Goal: Communication & Community: Participate in discussion

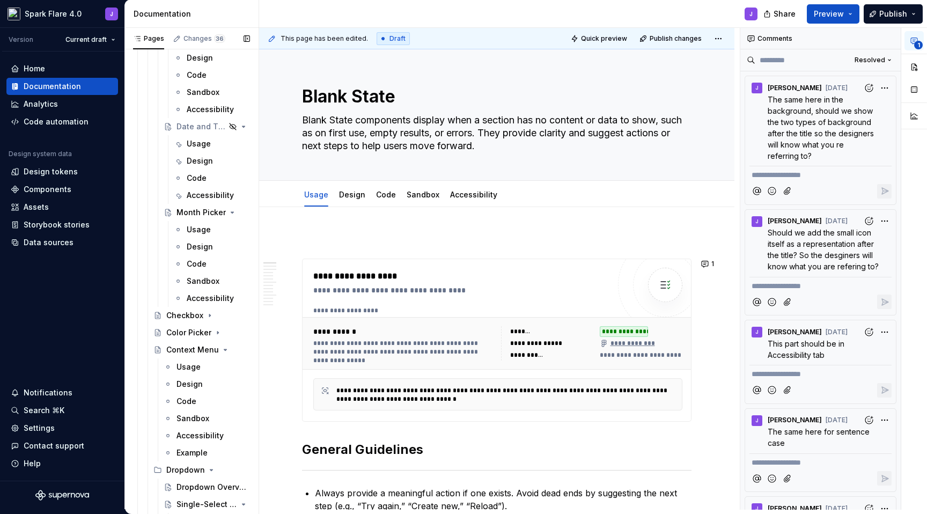
scroll to position [969, 0]
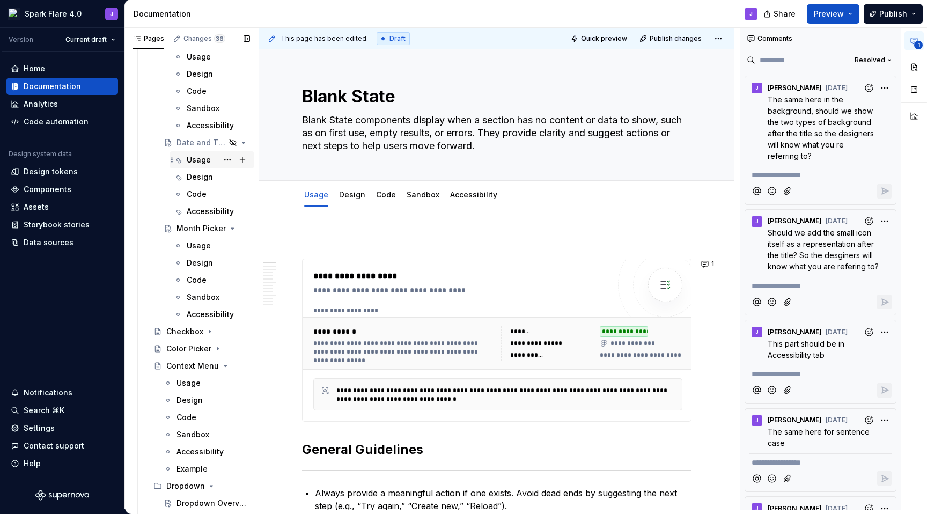
click at [197, 155] on div "Usage" at bounding box center [199, 160] width 24 height 11
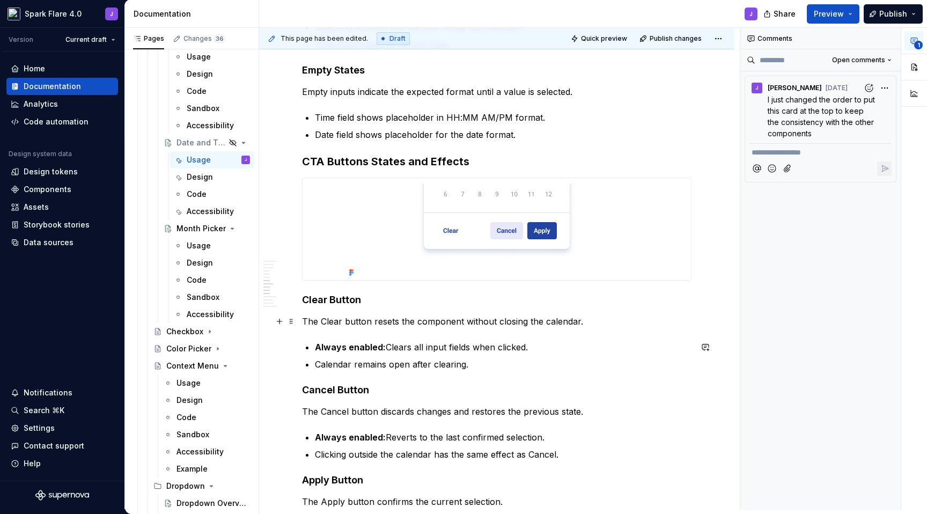
scroll to position [1288, 0]
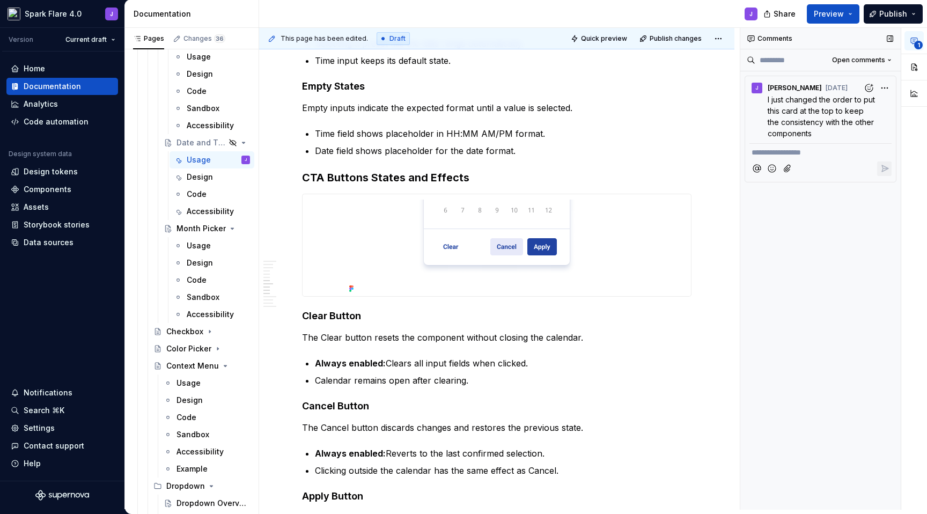
click at [757, 40] on div "Comments" at bounding box center [821, 38] width 160 height 21
type textarea "*"
click at [757, 38] on div "Comments" at bounding box center [821, 38] width 160 height 21
click at [749, 37] on icon at bounding box center [751, 38] width 9 height 9
click at [706, 136] on button "button" at bounding box center [705, 133] width 15 height 15
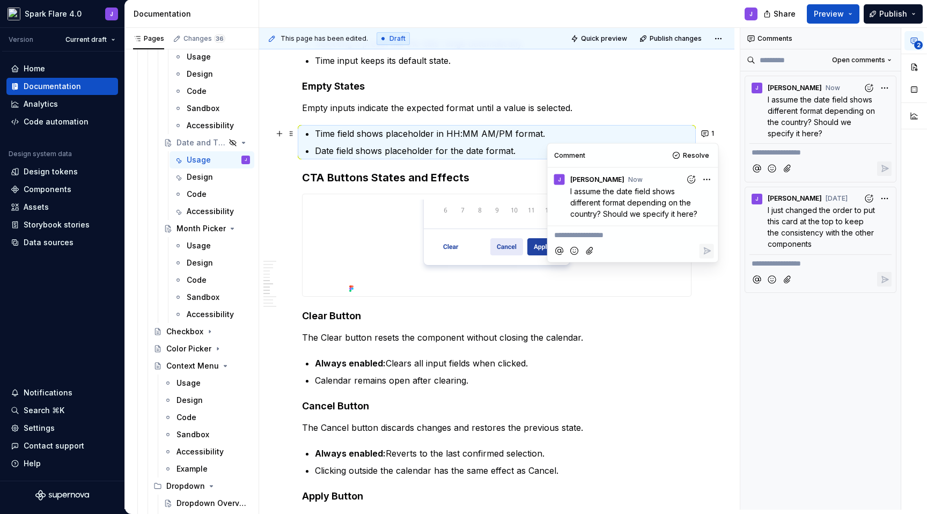
click at [778, 354] on div "**********" at bounding box center [821, 269] width 161 height 482
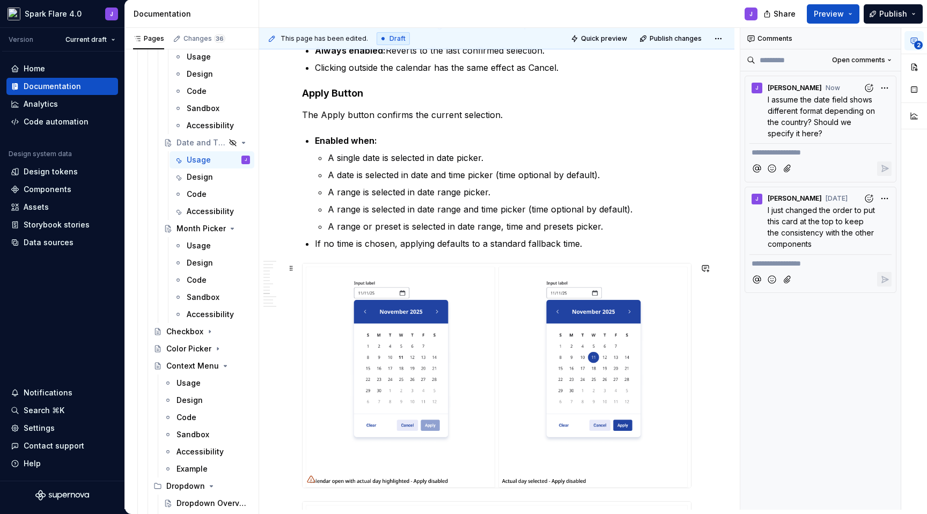
scroll to position [1704, 0]
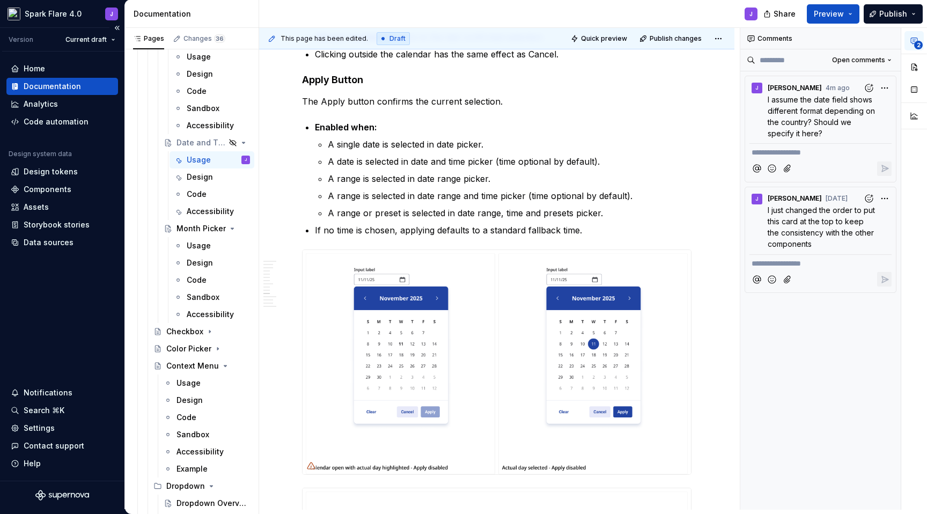
type textarea "*"
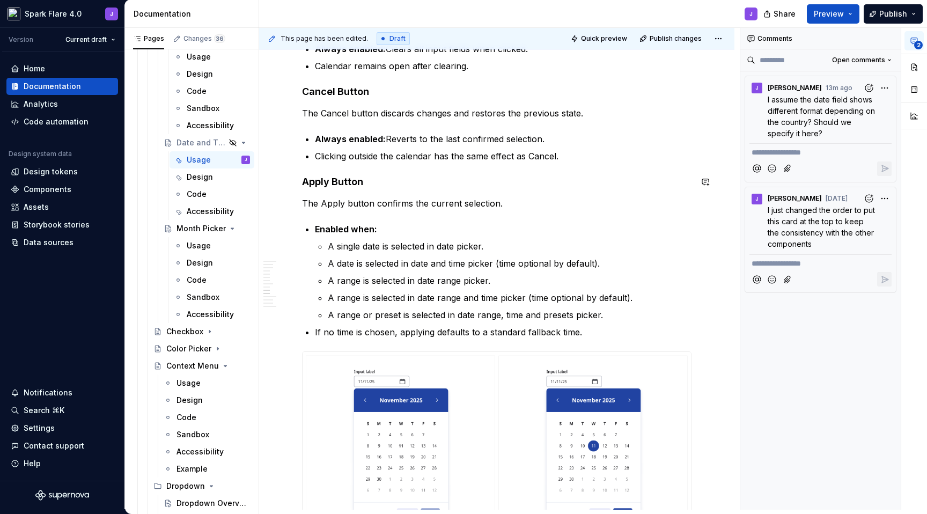
scroll to position [1598, 0]
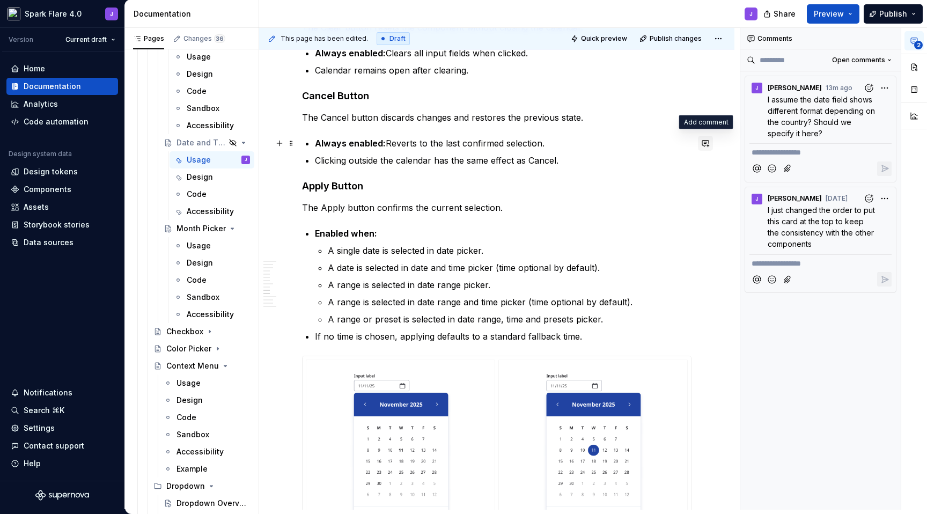
click at [708, 145] on button "button" at bounding box center [705, 143] width 15 height 15
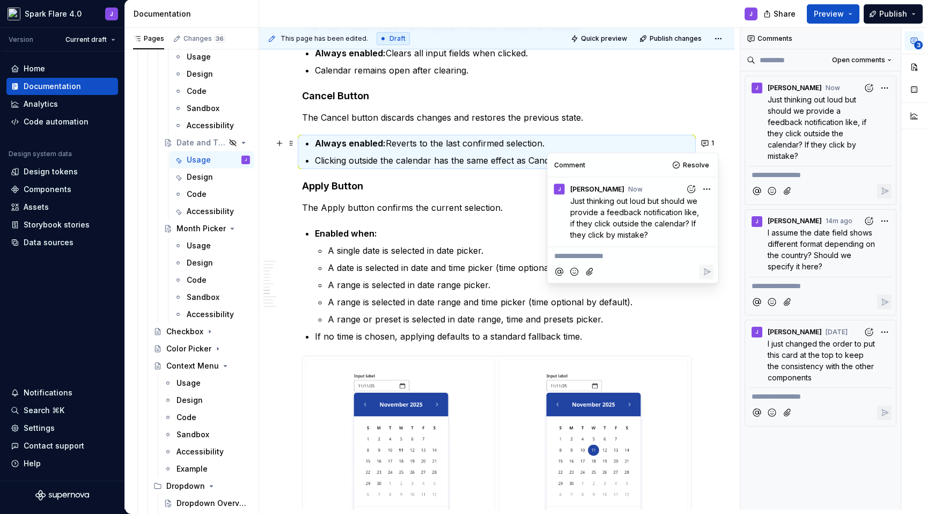
click at [337, 222] on div "**********" at bounding box center [497, 479] width 390 height 3662
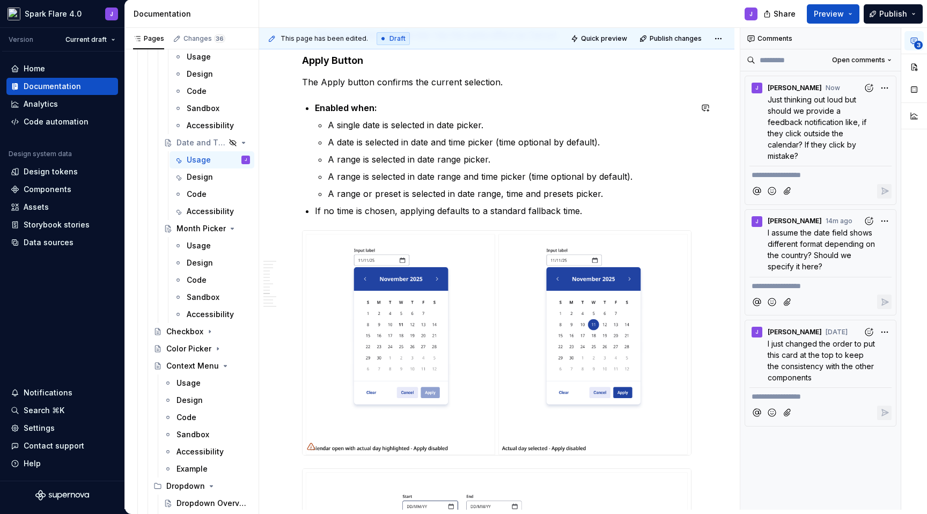
scroll to position [1724, 0]
type textarea "*"
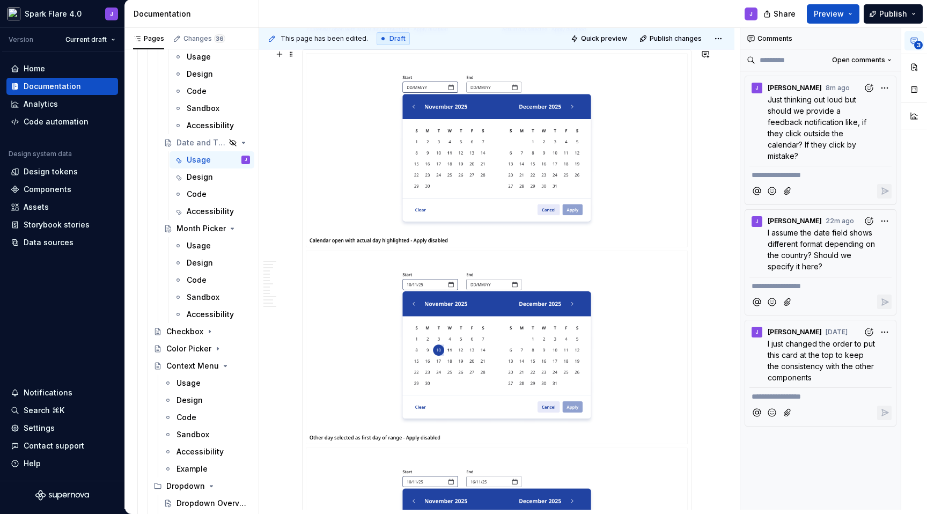
scroll to position [2140, 0]
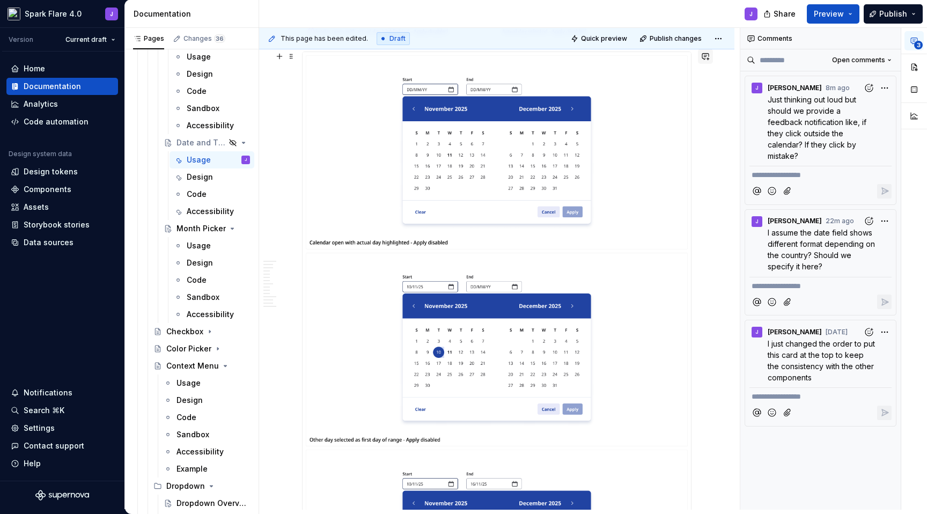
click at [707, 59] on button "button" at bounding box center [705, 56] width 15 height 15
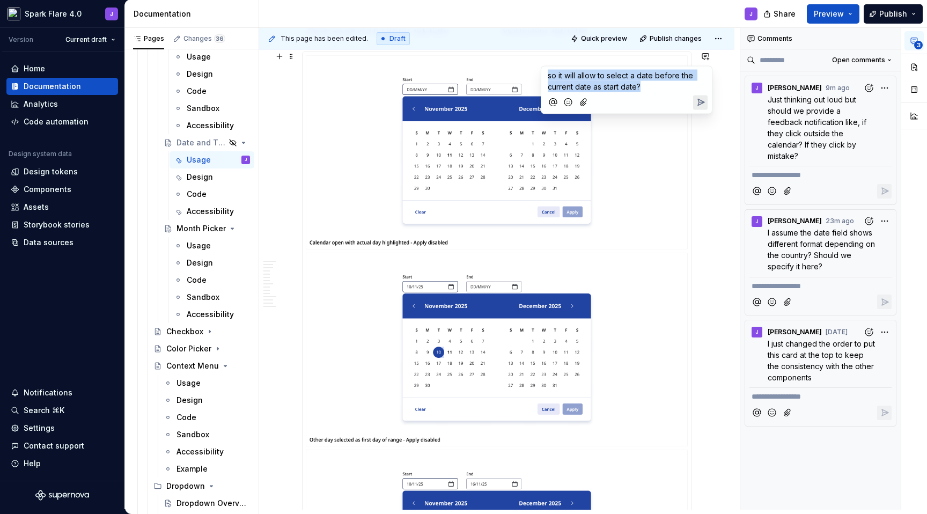
drag, startPoint x: 651, startPoint y: 87, endPoint x: 547, endPoint y: 75, distance: 104.3
click at [547, 75] on div "so it will allow to select a date before the current date as start date?" at bounding box center [627, 80] width 162 height 26
copy span "so it will allow to select a date before the current date as start date?"
click at [654, 82] on p "so it will allow to select a date before the current date as start date?" at bounding box center [627, 81] width 158 height 23
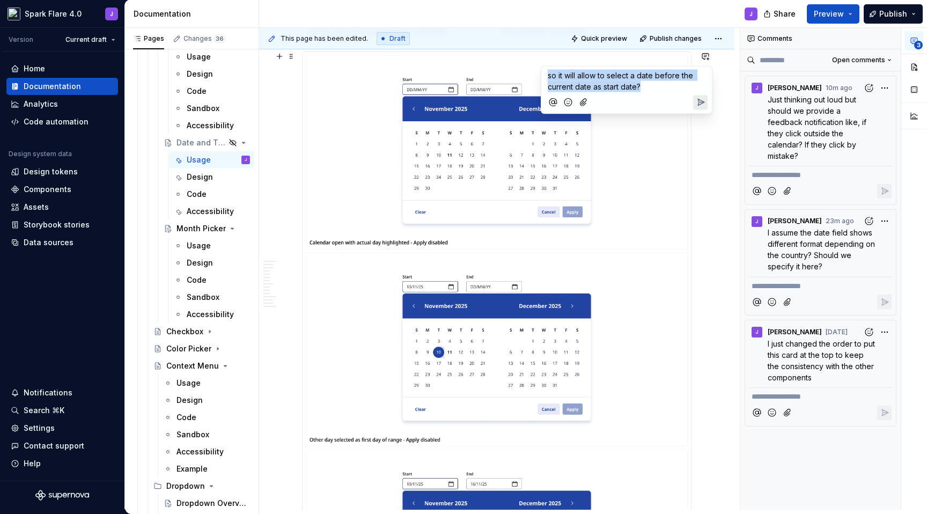
click at [654, 82] on p "so it will allow to select a date before the current date as start date?" at bounding box center [627, 81] width 158 height 23
click at [697, 101] on icon "Send" at bounding box center [701, 102] width 11 height 11
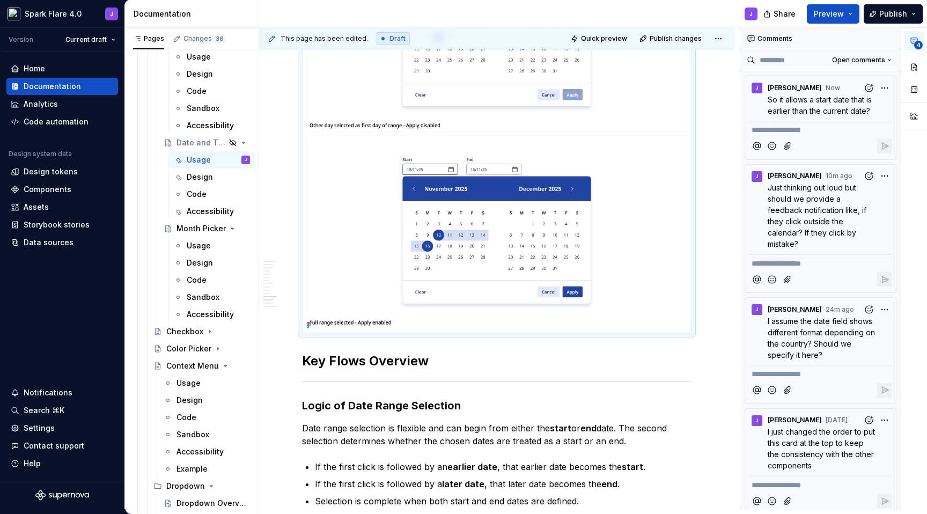
scroll to position [2456, 0]
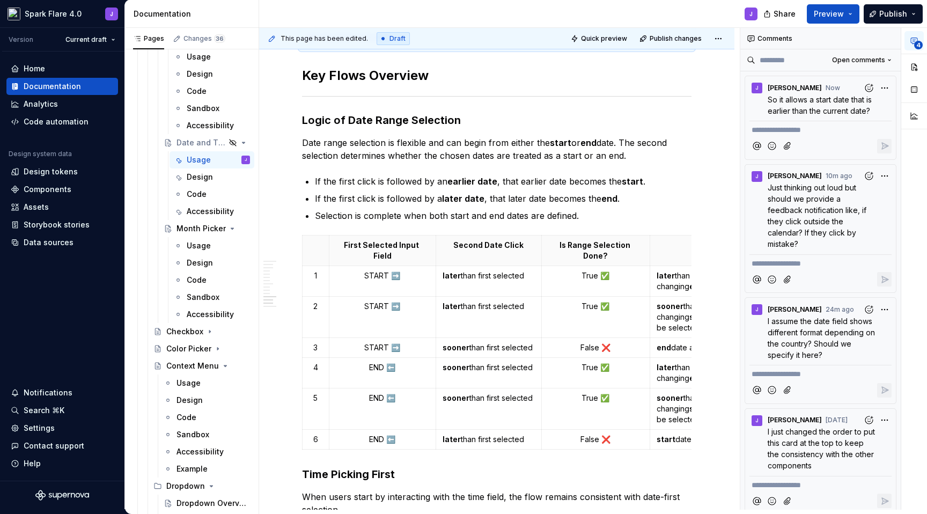
type textarea "*"
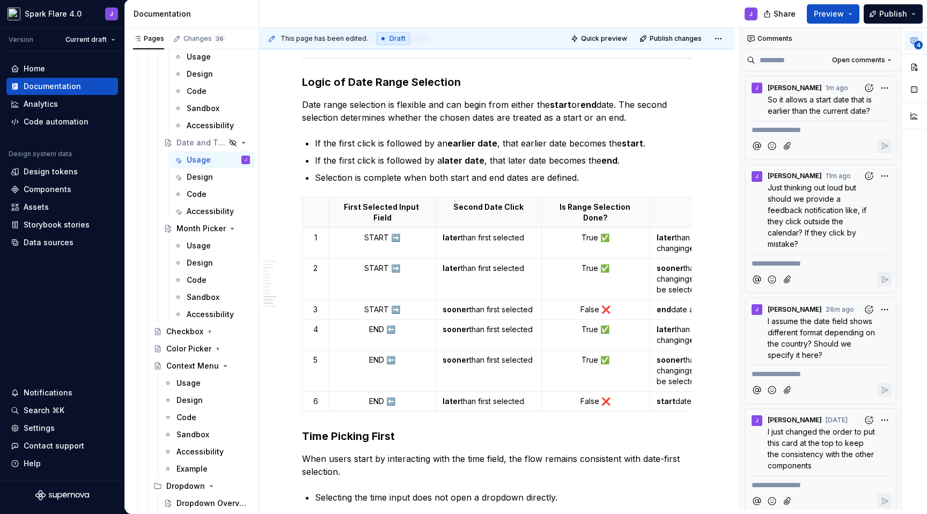
scroll to position [2778, 0]
click at [708, 147] on button "button" at bounding box center [705, 143] width 15 height 15
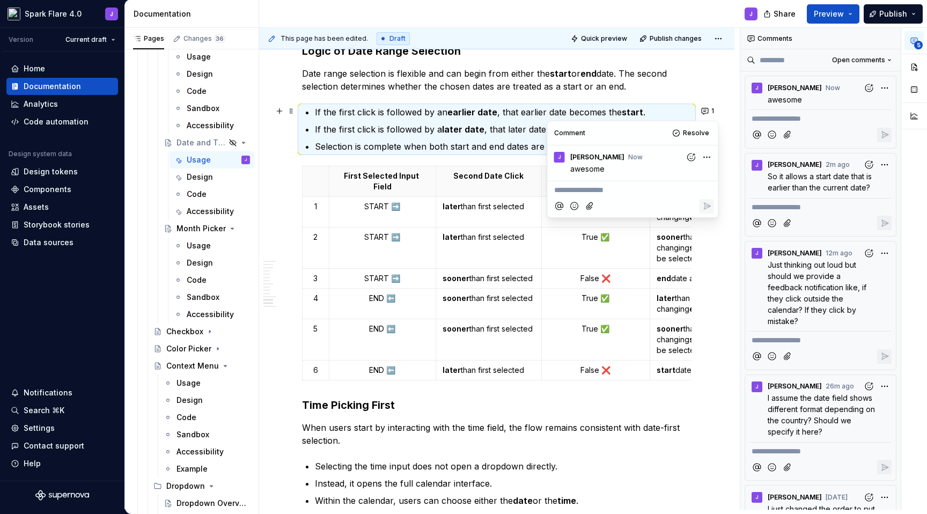
scroll to position [2810, 0]
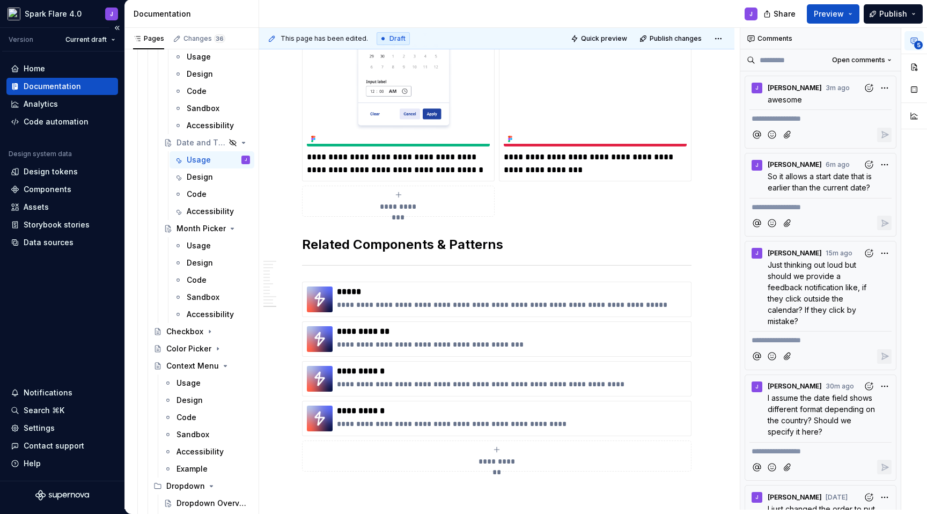
scroll to position [3417, 0]
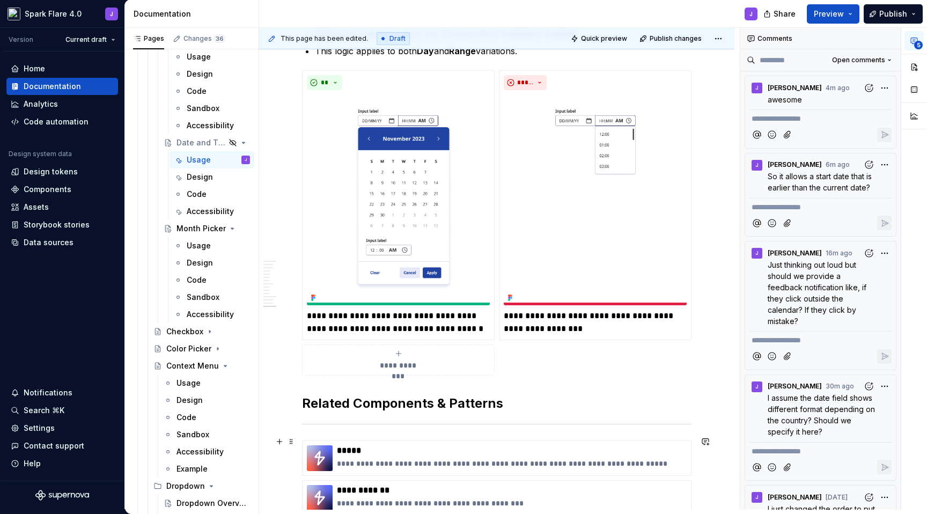
scroll to position [3310, 0]
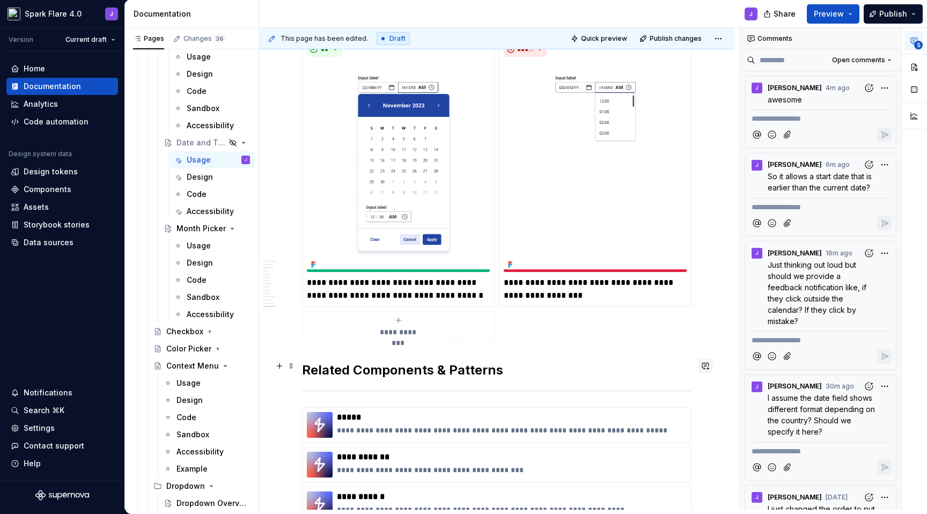
click at [707, 366] on button "button" at bounding box center [705, 366] width 15 height 15
click at [664, 385] on p "**********" at bounding box center [627, 384] width 158 height 11
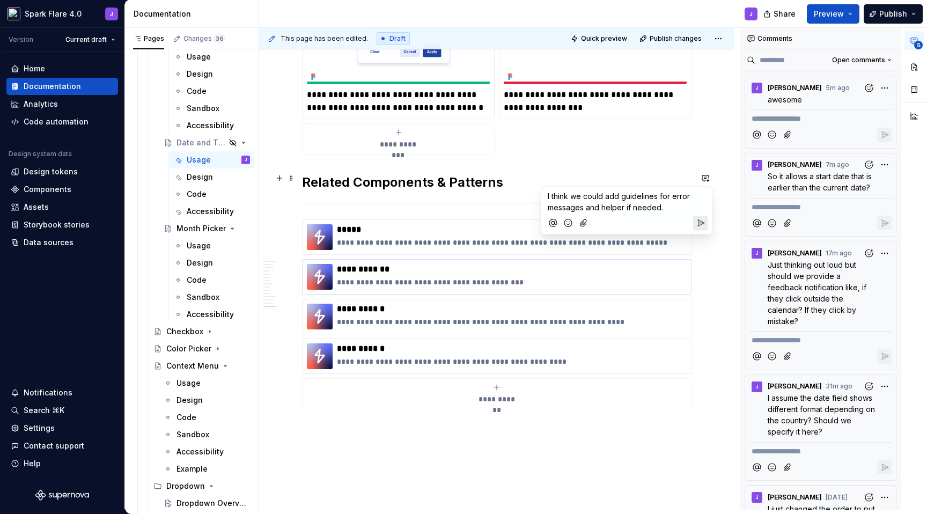
scroll to position [3496, 0]
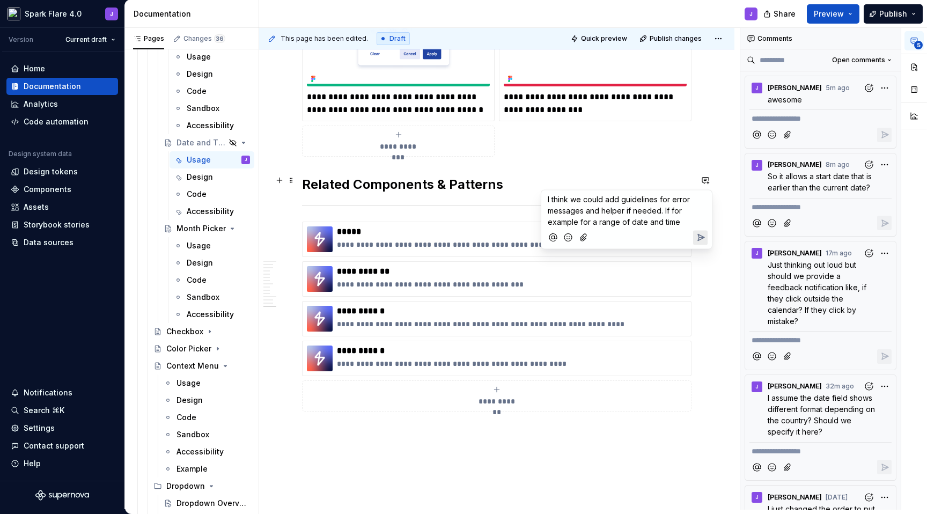
click at [580, 222] on span "I think we could add guidelines for error messages and helper if needed. If for…" at bounding box center [620, 211] width 144 height 32
click at [688, 220] on p "I think we could add guidelines for error messages and helper if needed. If for…" at bounding box center [627, 211] width 158 height 34
drag, startPoint x: 595, startPoint y: 247, endPoint x: 663, endPoint y: 213, distance: 76.8
click at [663, 213] on p "I think we could add guidelines for error messages and helper if needed. If for…" at bounding box center [627, 222] width 158 height 56
click at [703, 225] on icon "Send" at bounding box center [701, 226] width 6 height 6
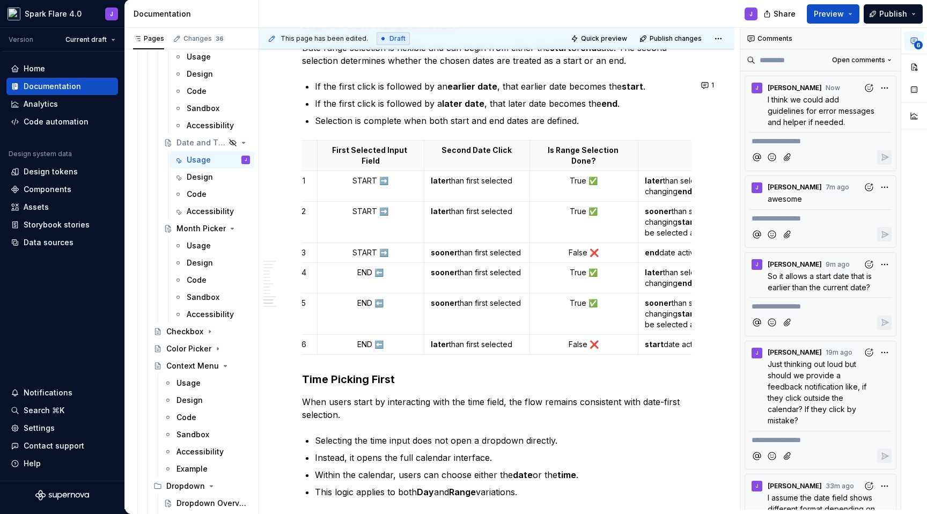
scroll to position [0, 0]
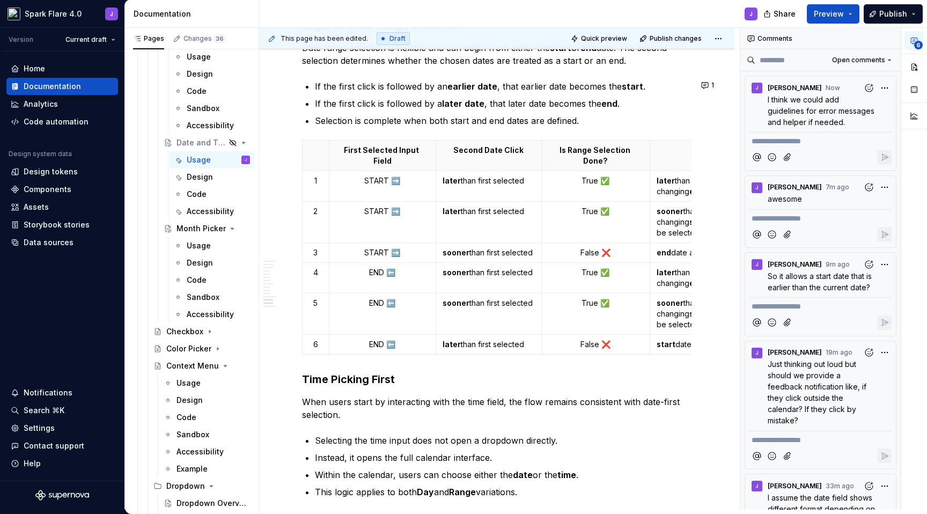
click at [711, 143] on button "button" at bounding box center [705, 144] width 15 height 15
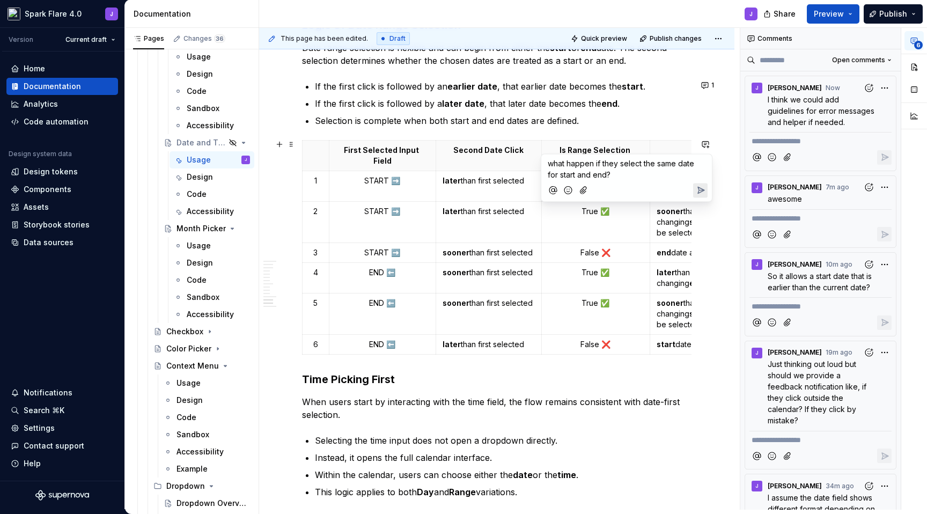
click at [698, 187] on icon "Send" at bounding box center [701, 190] width 6 height 6
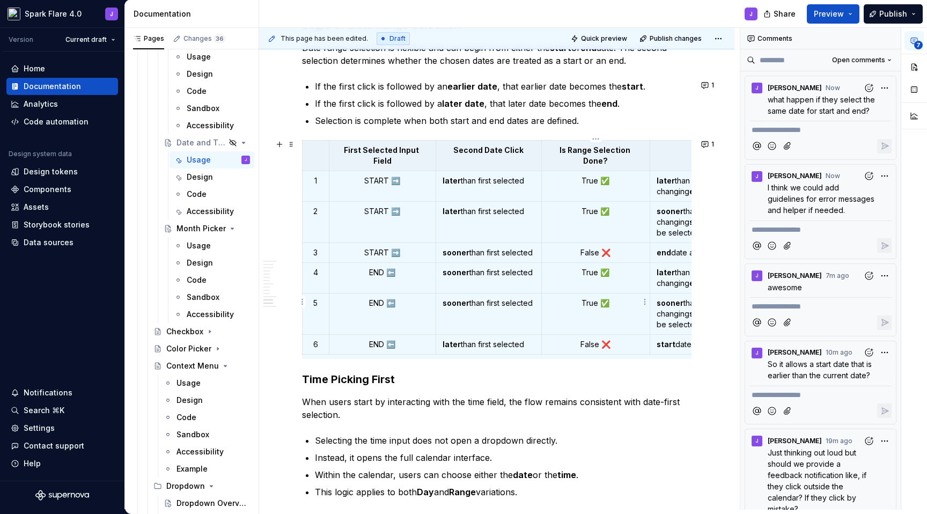
type textarea "*"
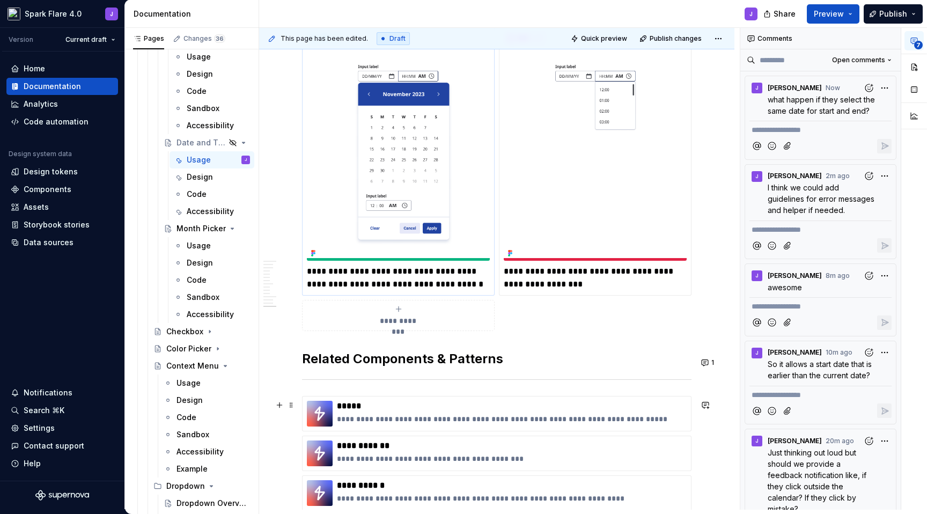
scroll to position [3297, 0]
